Goal: Task Accomplishment & Management: Use online tool/utility

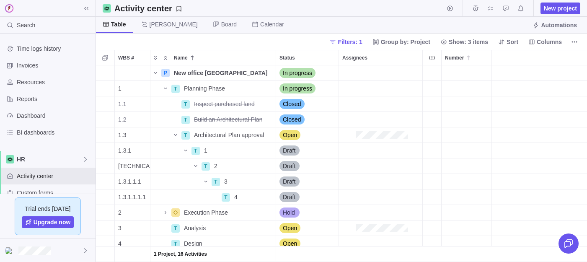
scroll to position [197, 491]
click at [490, 9] on icon "My assignments" at bounding box center [490, 8] width 7 height 7
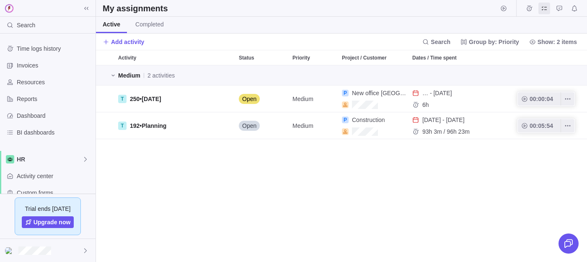
scroll to position [197, 491]
click at [114, 44] on span "Add activity" at bounding box center [127, 42] width 33 height 8
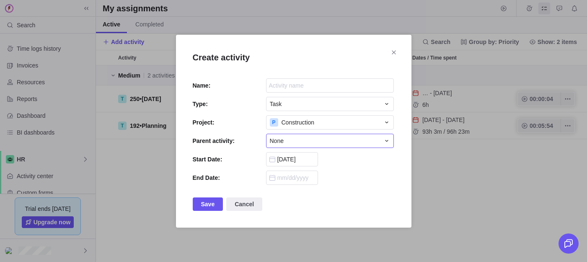
click at [290, 139] on div "None" at bounding box center [325, 141] width 110 height 8
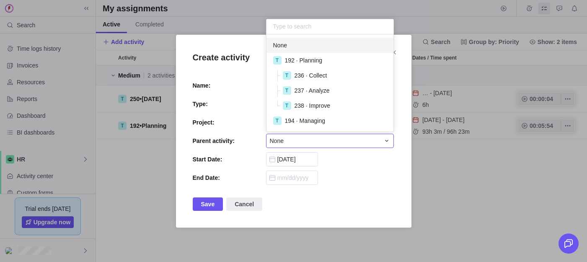
scroll to position [97, 127]
click at [244, 162] on div "Create activity Name: Type: Task Project: P Construction Parent activity: None …" at bounding box center [293, 131] width 587 height 262
